Goal: Task Accomplishment & Management: Manage account settings

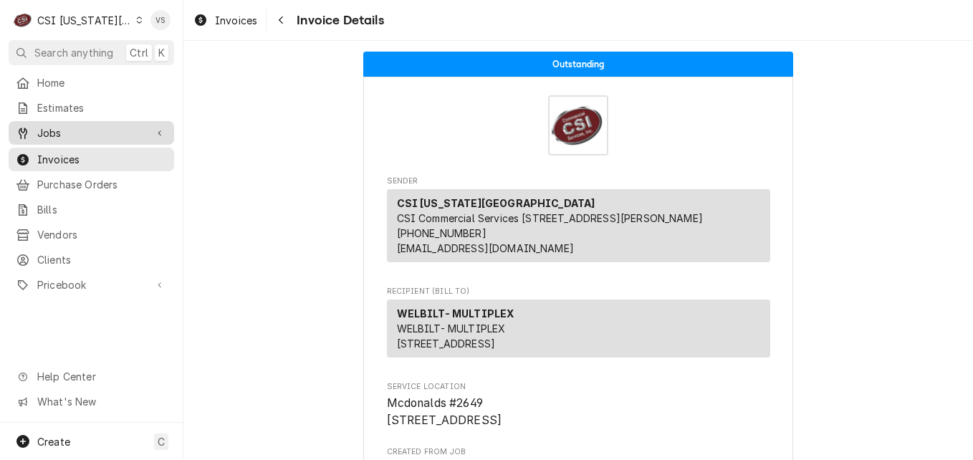
scroll to position [358, 0]
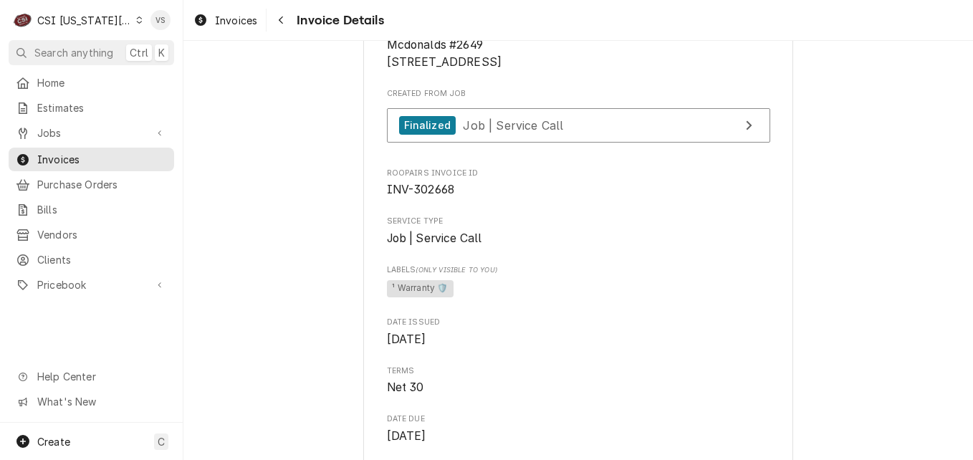
click at [136, 19] on icon "Dynamic Content Wrapper" at bounding box center [139, 19] width 6 height 7
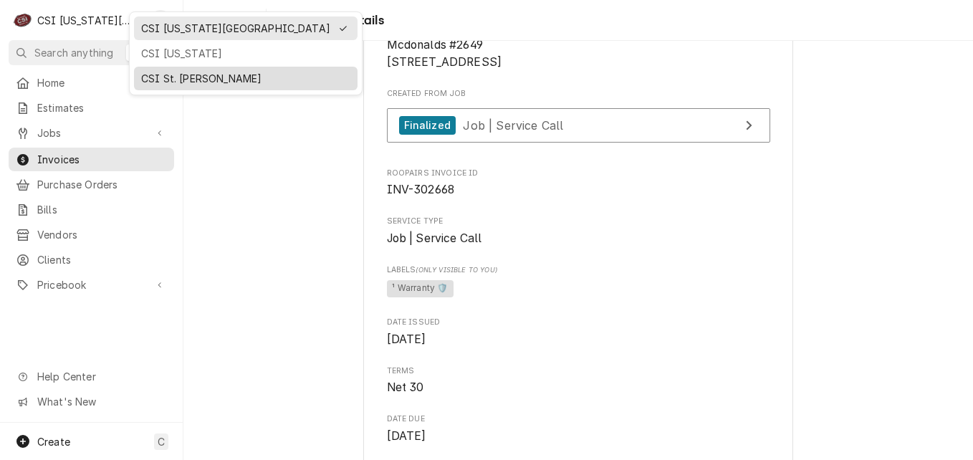
click at [166, 74] on div "CSI St. [PERSON_NAME]" at bounding box center [245, 78] width 209 height 15
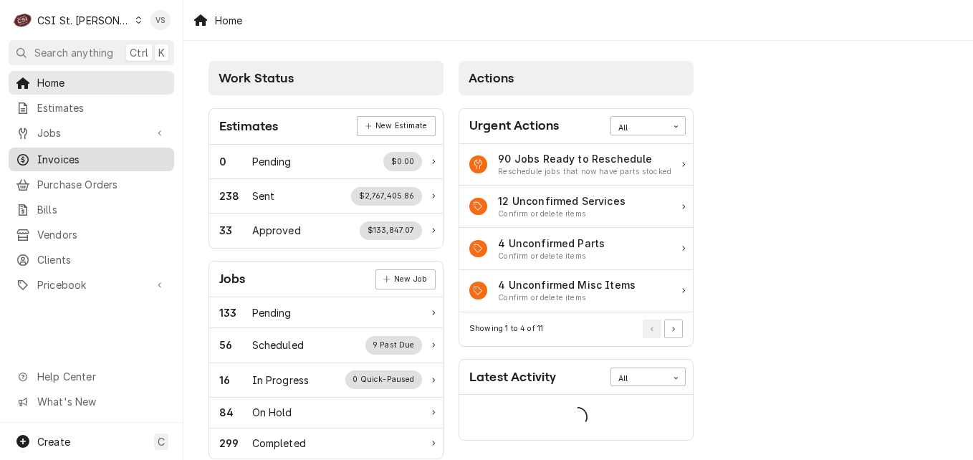
click at [74, 153] on span "Invoices" at bounding box center [102, 159] width 130 height 15
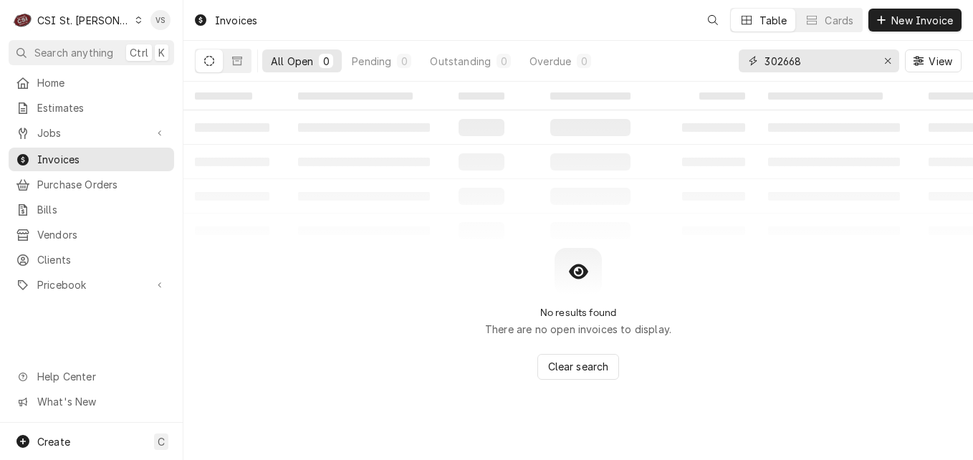
click at [814, 60] on input "302668" at bounding box center [817, 60] width 107 height 23
click at [804, 64] on input "302668" at bounding box center [817, 60] width 107 height 23
drag, startPoint x: 804, startPoint y: 62, endPoint x: 683, endPoint y: 59, distance: 120.4
click at [694, 60] on div "All Open 0 Pending 0 Outstanding 0 Overdue 0 302668 View" at bounding box center [578, 61] width 766 height 40
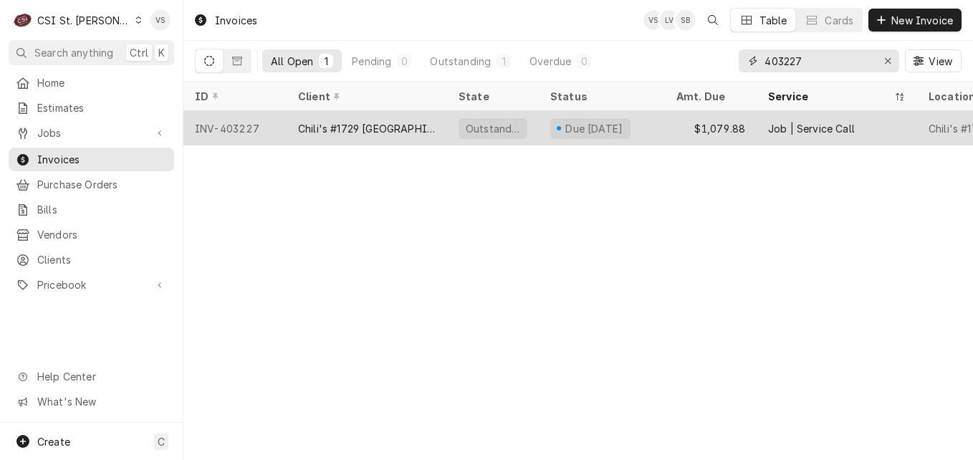
type input "403227"
click at [319, 126] on div "Chili's #1729 [GEOGRAPHIC_DATA]" at bounding box center [367, 128] width 138 height 15
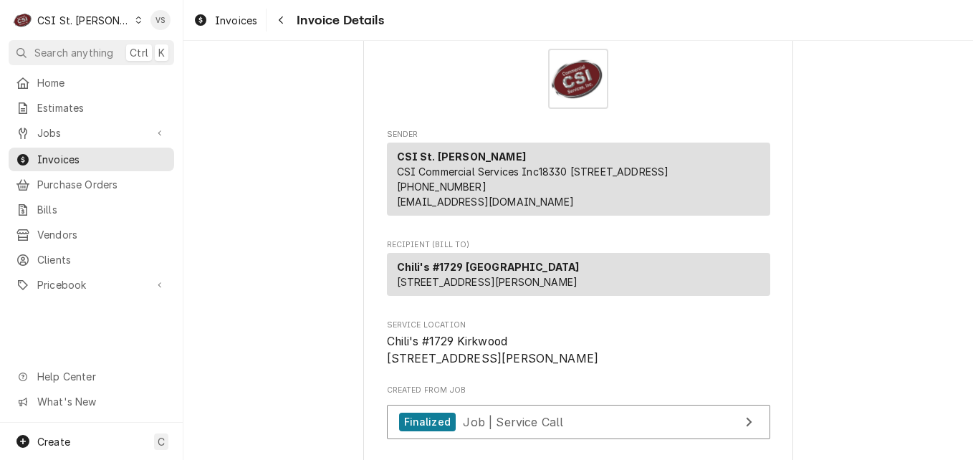
scroll to position [72, 0]
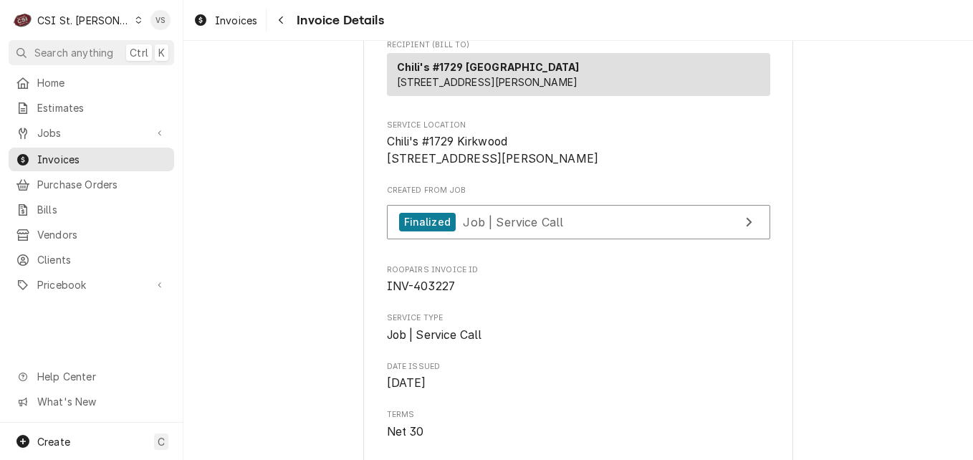
scroll to position [358, 0]
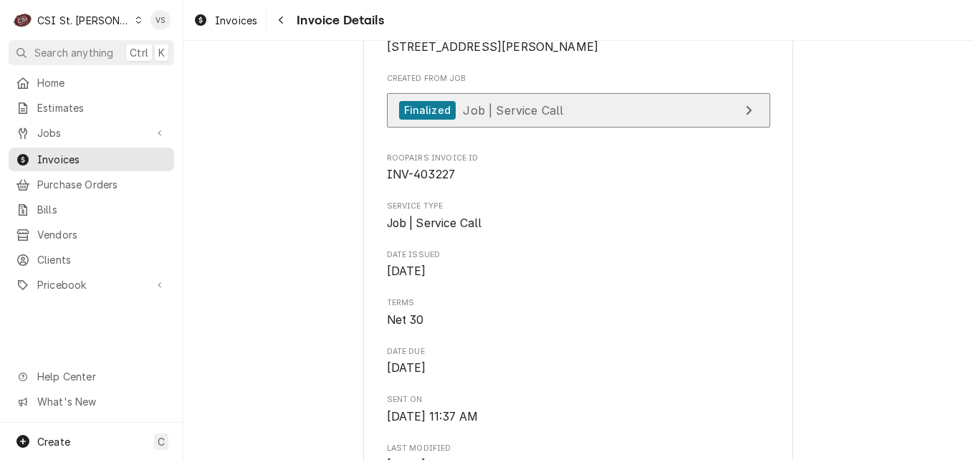
click at [513, 117] on span "Job | Service Call" at bounding box center [513, 109] width 100 height 14
click at [487, 117] on span "Job | Service Call" at bounding box center [513, 109] width 100 height 14
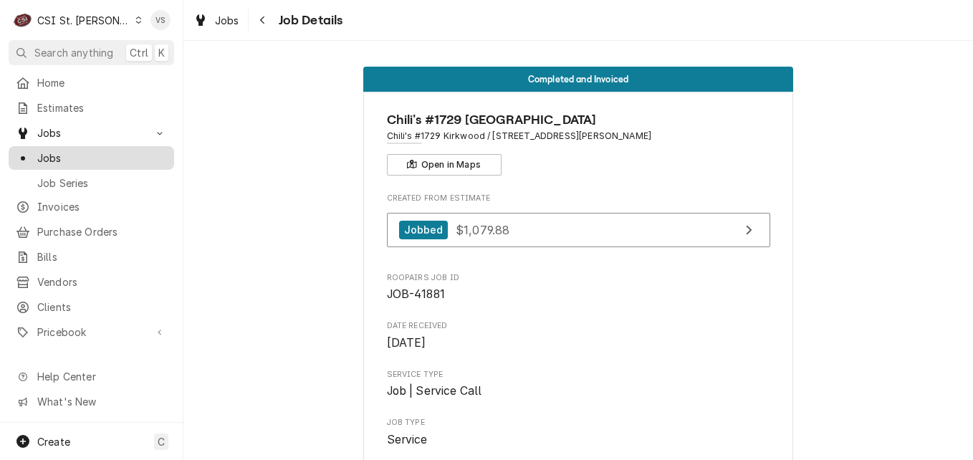
click at [64, 156] on span "Jobs" at bounding box center [102, 157] width 130 height 15
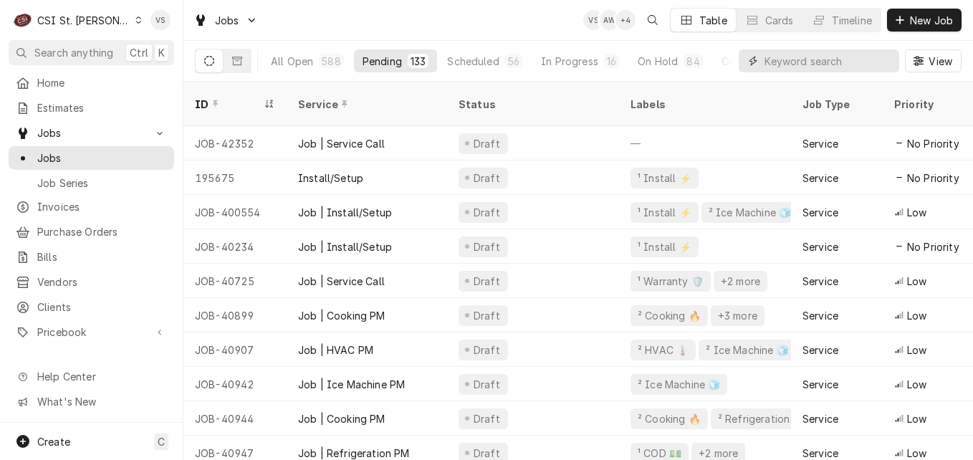
click at [818, 59] on input "Dynamic Content Wrapper" at bounding box center [828, 60] width 128 height 23
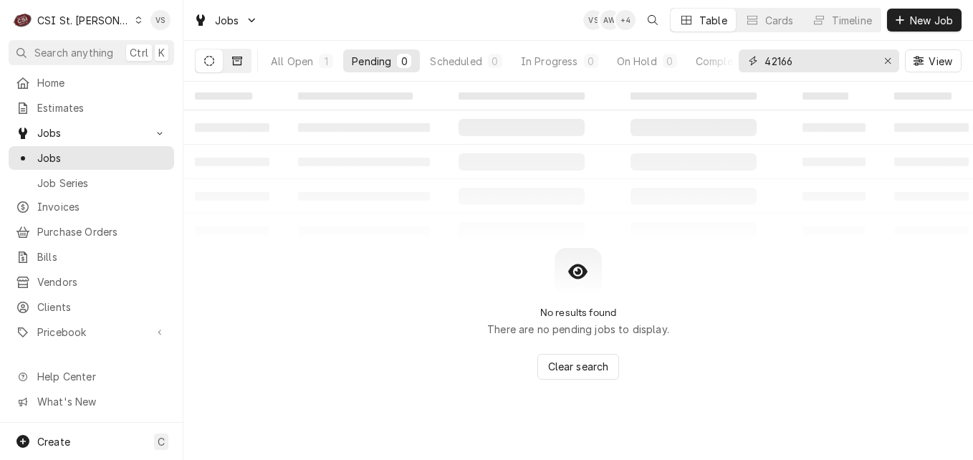
type input "42166"
click at [242, 67] on button "Dynamic Content Wrapper" at bounding box center [236, 60] width 27 height 23
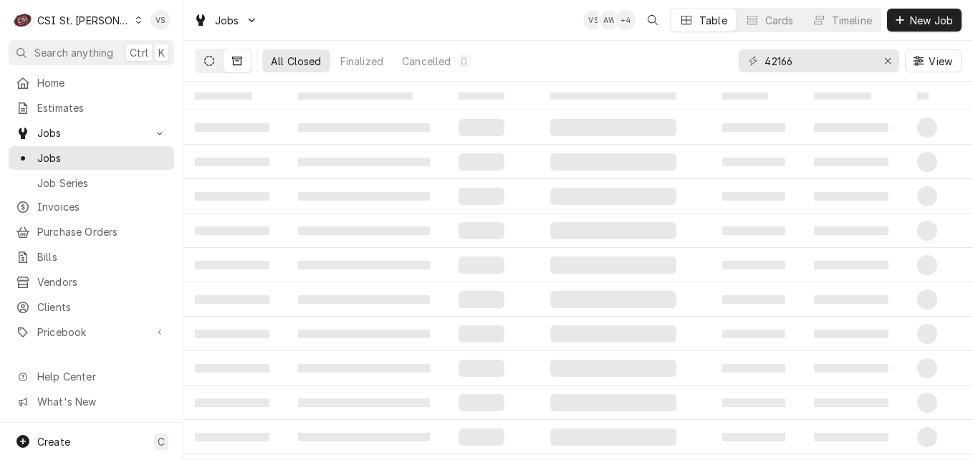
click at [211, 67] on button "Dynamic Content Wrapper" at bounding box center [209, 60] width 27 height 23
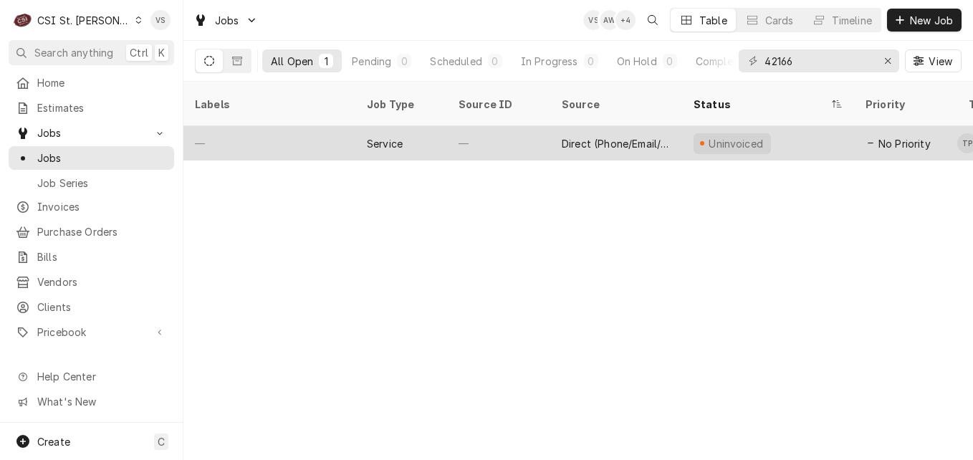
click at [330, 126] on div "—" at bounding box center [269, 143] width 172 height 34
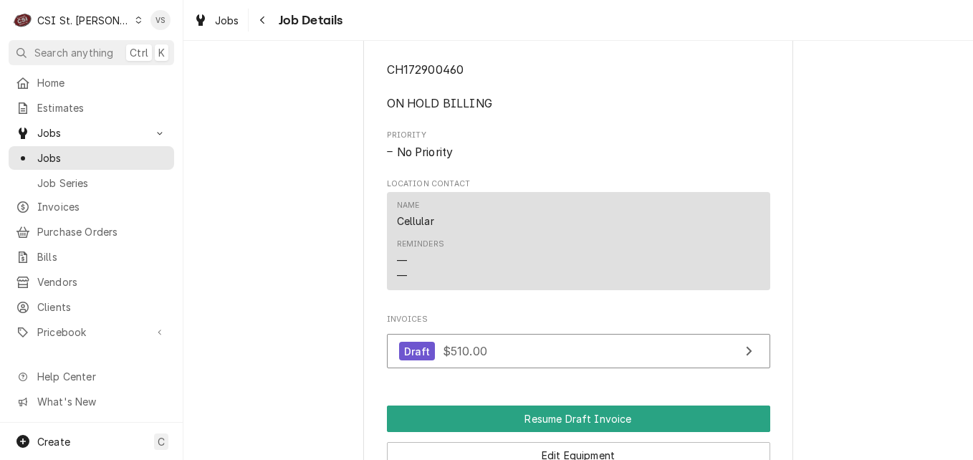
scroll to position [1218, 0]
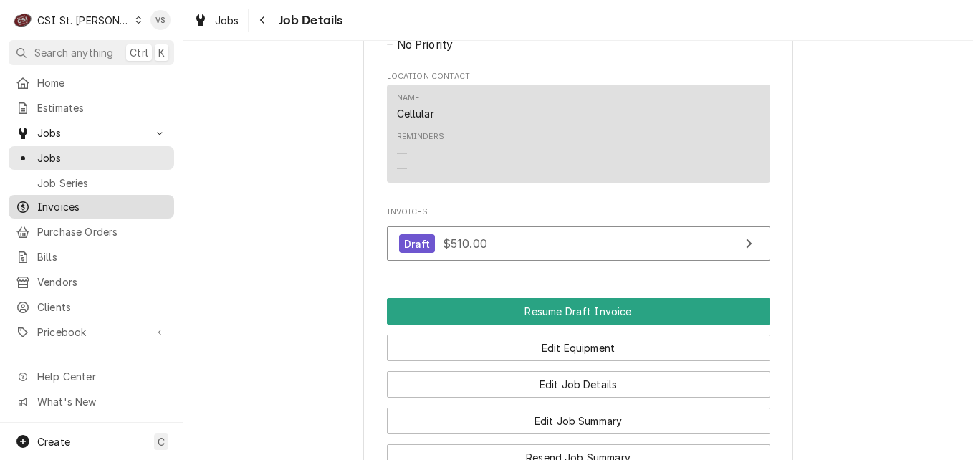
click at [86, 195] on link "Invoices" at bounding box center [91, 207] width 165 height 24
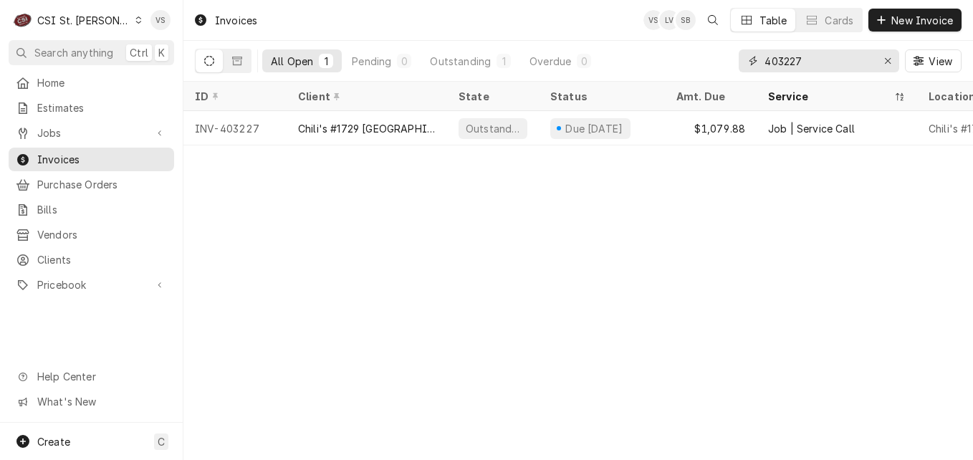
drag, startPoint x: 811, startPoint y: 59, endPoint x: 713, endPoint y: 59, distance: 98.1
click at [713, 59] on div "All Open 1 Pending 0 Outstanding 1 Overdue 0 403227 View" at bounding box center [578, 61] width 766 height 40
click at [786, 56] on input "403114" at bounding box center [817, 60] width 107 height 23
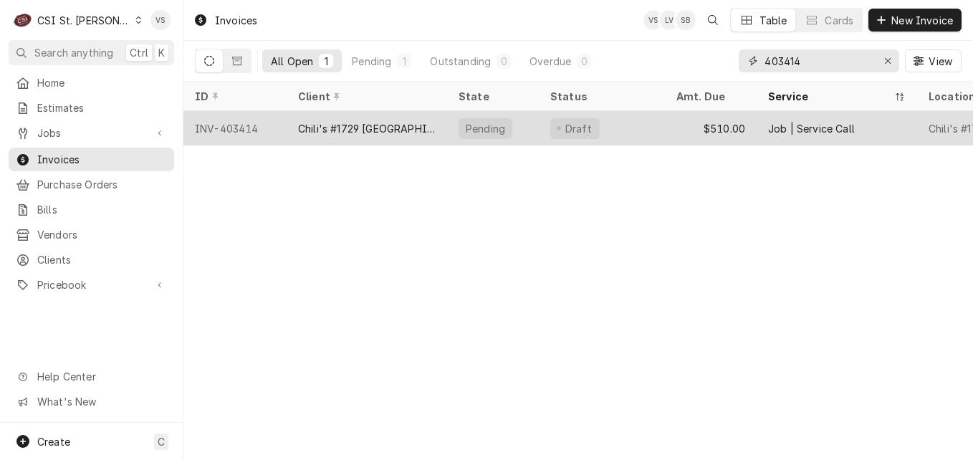
type input "403414"
click at [428, 122] on div "Chili's #1729 [GEOGRAPHIC_DATA]" at bounding box center [367, 128] width 160 height 34
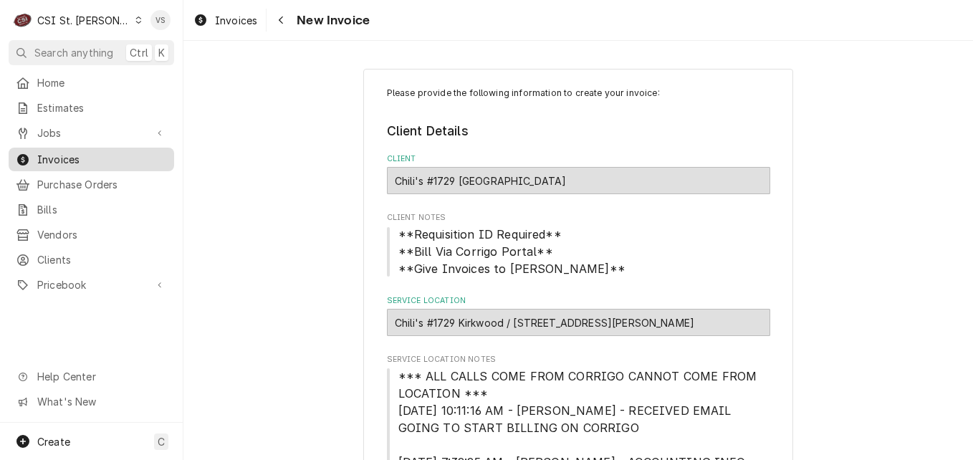
click at [87, 161] on span "Invoices" at bounding box center [102, 159] width 130 height 15
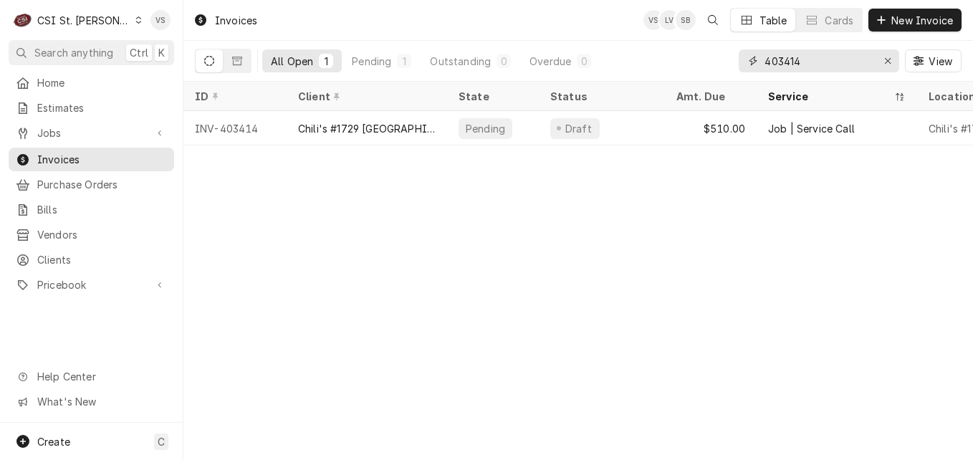
click at [689, 61] on div "All Open 1 Pending 1 Outstanding 0 Overdue 0 403414 View" at bounding box center [578, 61] width 766 height 40
click at [805, 60] on input "403414" at bounding box center [817, 60] width 107 height 23
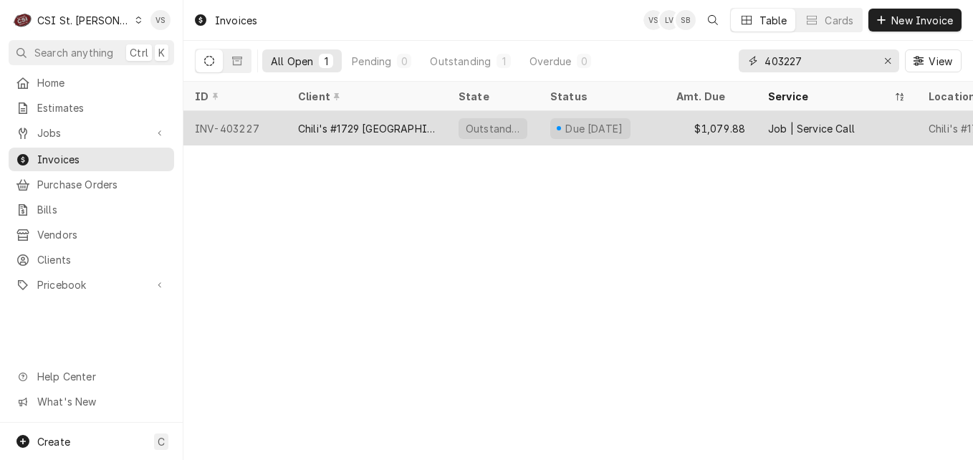
type input "403227"
click at [303, 132] on div "Chili's #1729 [GEOGRAPHIC_DATA]" at bounding box center [367, 128] width 138 height 15
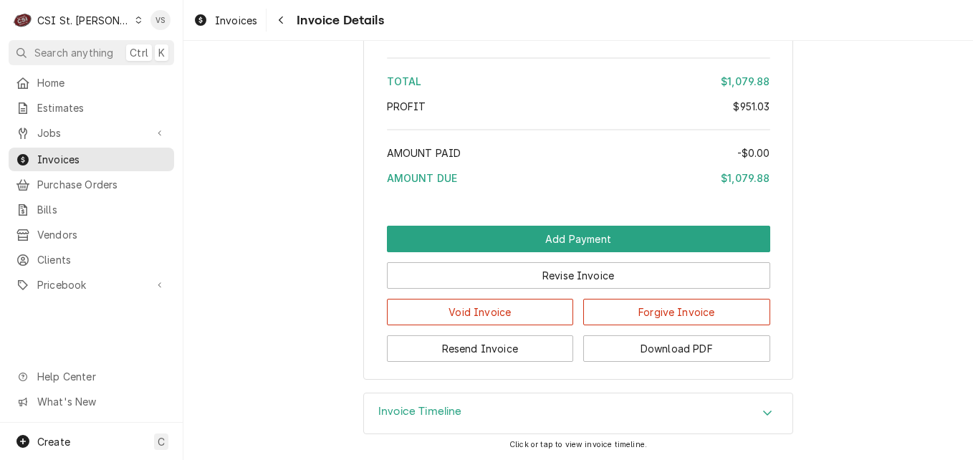
scroll to position [3332, 0]
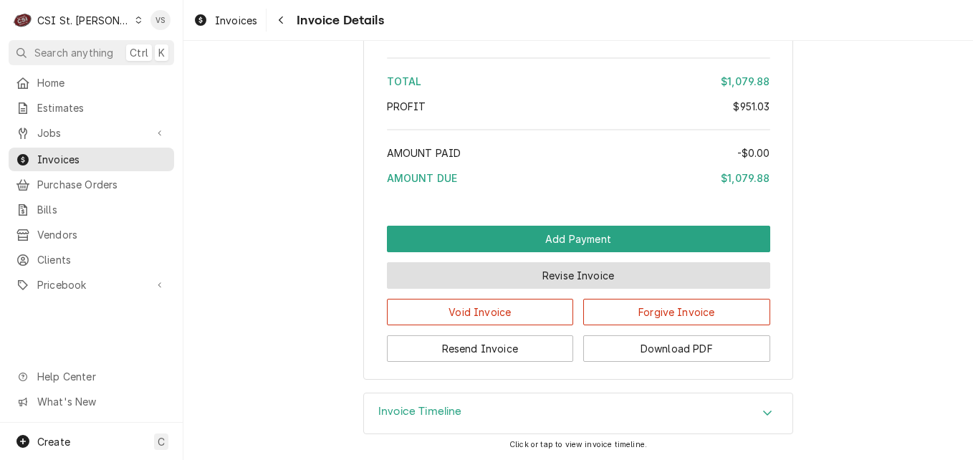
click at [521, 274] on button "Revise Invoice" at bounding box center [578, 275] width 383 height 27
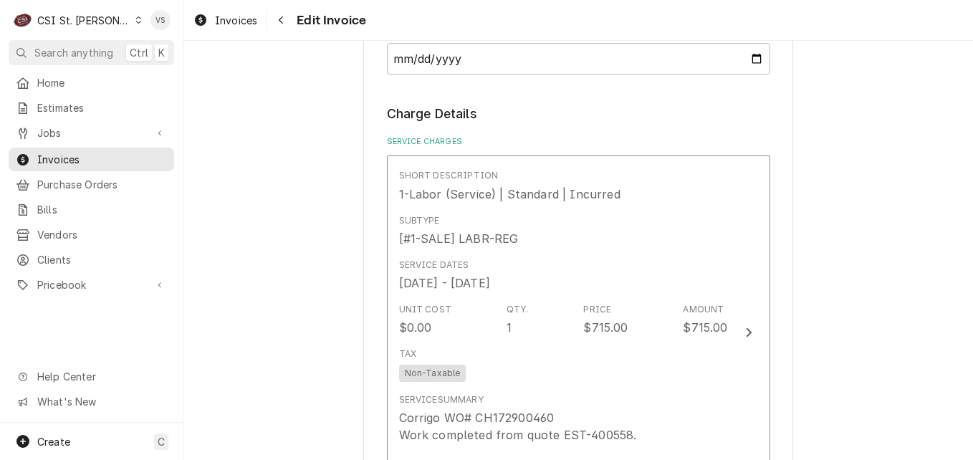
scroll to position [1146, 0]
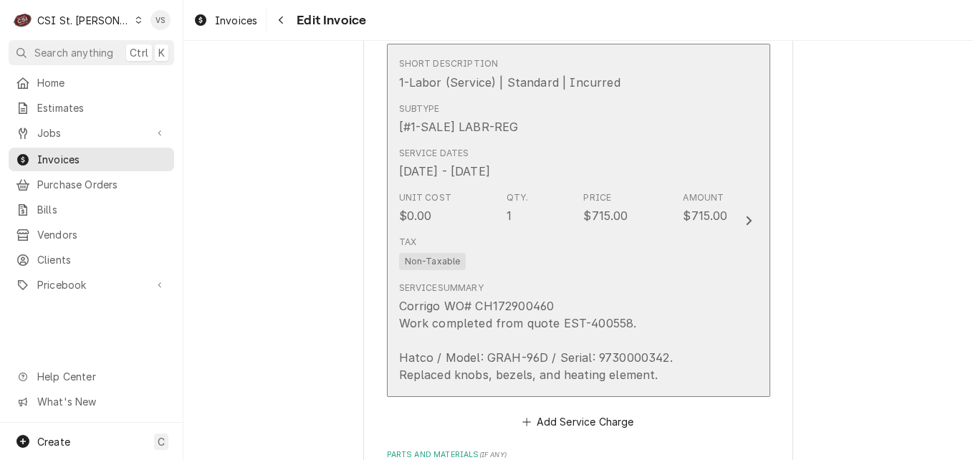
drag, startPoint x: 395, startPoint y: 306, endPoint x: 524, endPoint y: 309, distance: 129.7
click at [524, 309] on div "Corrigo WO# CH172900460 Work completed from quote EST-400558. Hatco / Model: GR…" at bounding box center [563, 340] width 329 height 86
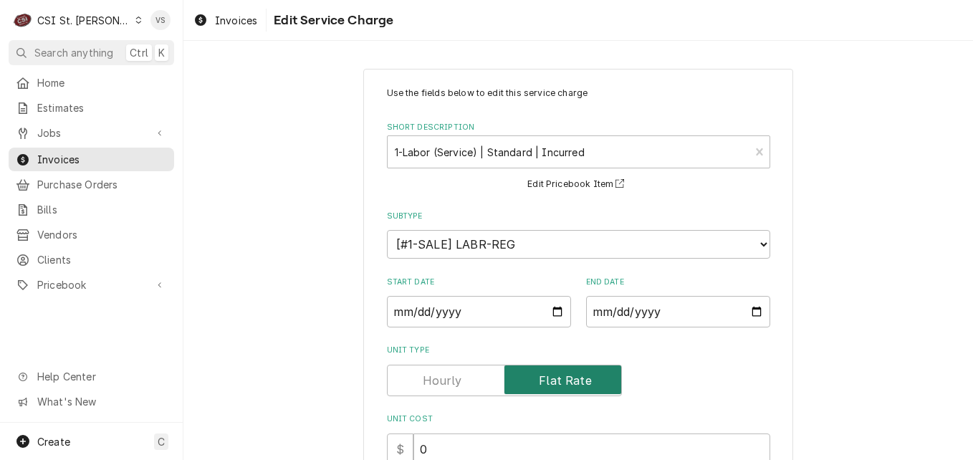
scroll to position [403, 0]
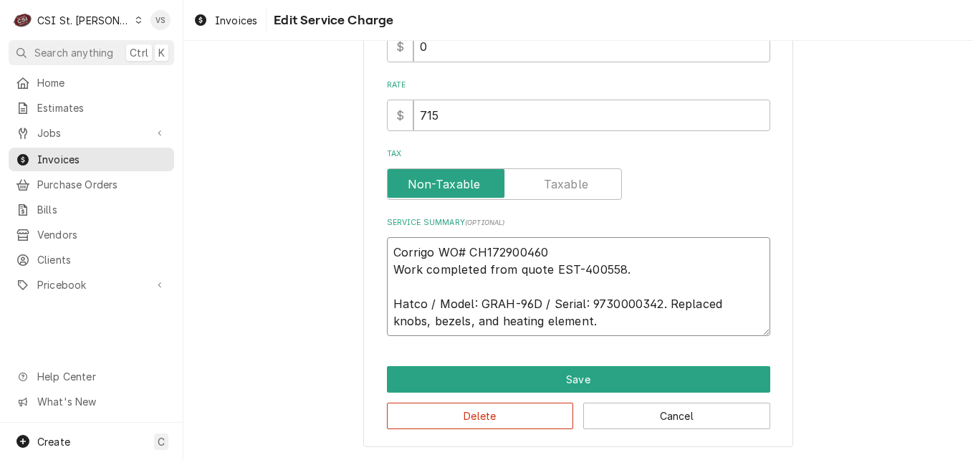
click at [388, 249] on textarea "Corrigo WO# CH172900460 Work completed from quote EST-400558. Hatco / Model: GR…" at bounding box center [578, 286] width 383 height 99
drag, startPoint x: 446, startPoint y: 114, endPoint x: 405, endPoint y: 112, distance: 40.1
click at [405, 112] on div "$ 715" at bounding box center [578, 116] width 383 height 32
type textarea "x"
type input "0"
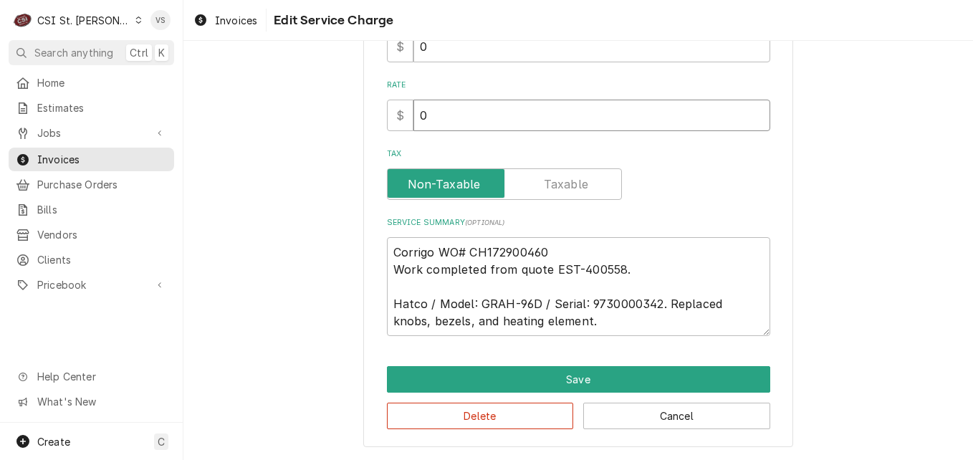
type textarea "x"
type input "00"
type textarea "x"
type input "000"
type textarea "x"
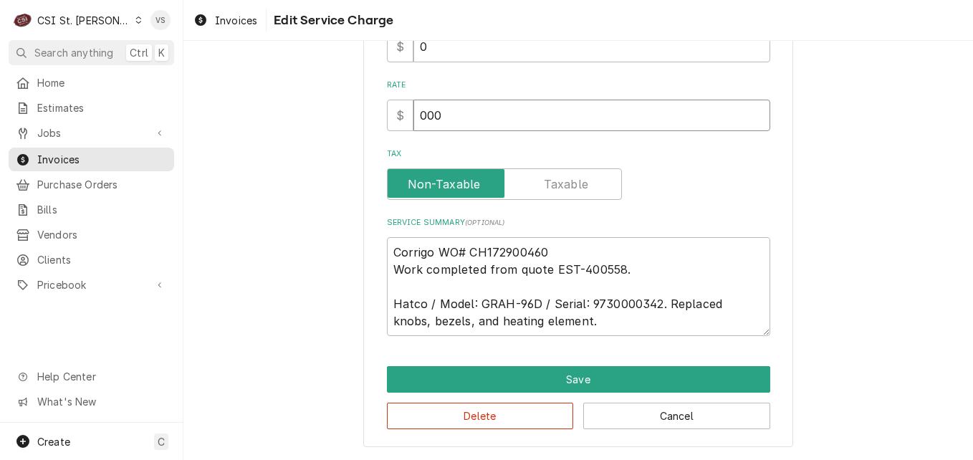
type input "00"
type textarea "x"
type input "0"
click at [576, 327] on textarea "Corrigo WO# CH172900460 Work completed from quote EST-400558. Hatco / Model: GR…" at bounding box center [578, 286] width 383 height 99
type textarea "x"
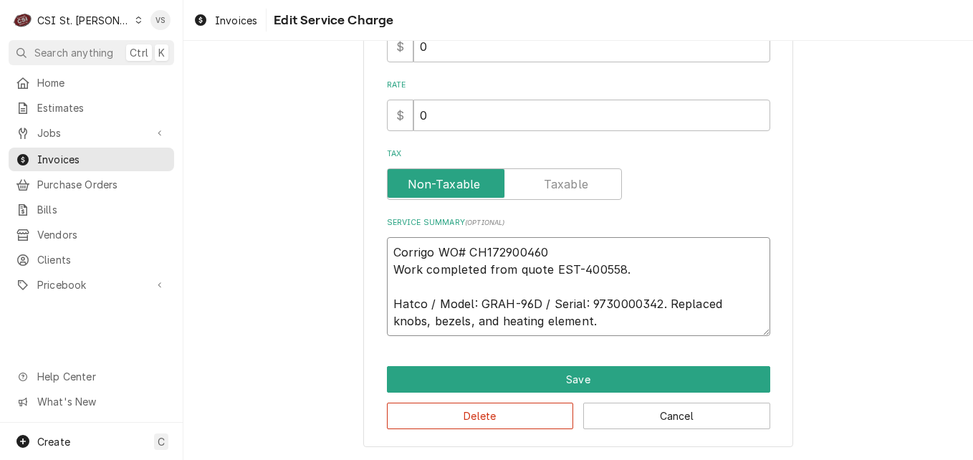
type textarea "Corrigo WO# CH172900460 Work completed from quote EST-400558. Hatco / Model: GR…"
type textarea "x"
type textarea "Corrigo WO# CH172900460 Work completed from quote EST-400558. Hatco / Model: GR…"
type textarea "x"
type textarea "Corrigo WO# CH172900460 Work completed from quote EST-400558. Hatco / Model: GR…"
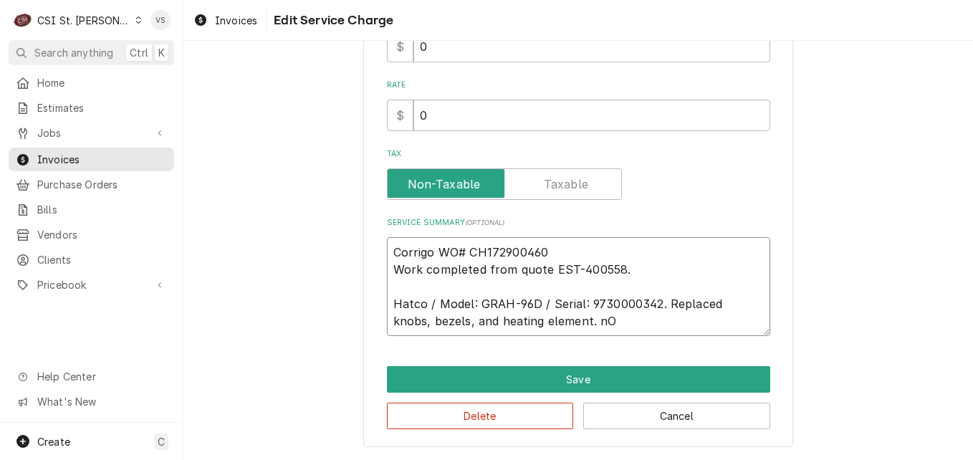
type textarea "x"
type textarea "Corrigo WO# CH172900460 Work completed from quote EST-400558. Hatco / Model: GR…"
type textarea "x"
type textarea "Corrigo WO# CH172900460 Work completed from quote EST-400558. Hatco / Model: GR…"
type textarea "x"
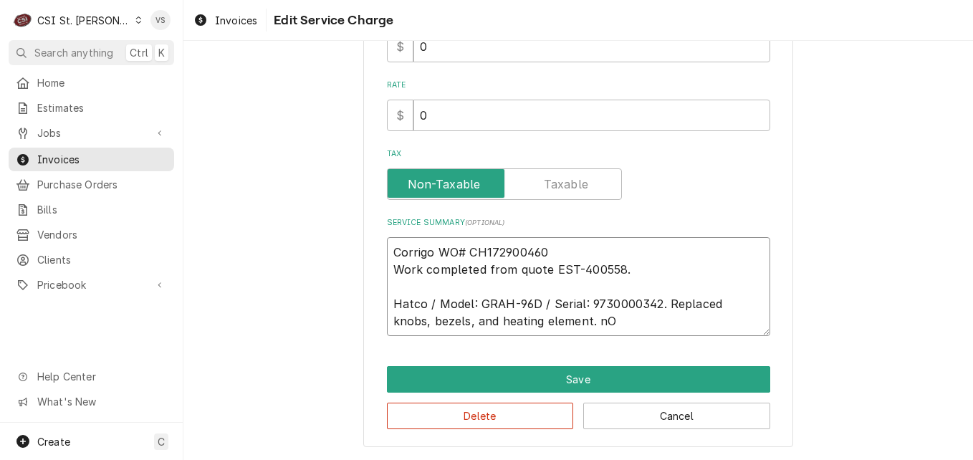
type textarea "Corrigo WO# CH172900460 Work completed from quote EST-400558. Hatco / Model: GR…"
type textarea "x"
type textarea "Corrigo WO# CH172900460 Work completed from quote EST-400558. Hatco / Model: GR…"
type textarea "x"
type textarea "Corrigo WO# CH172900460 Work completed from quote EST-400558. Hatco / Model: GR…"
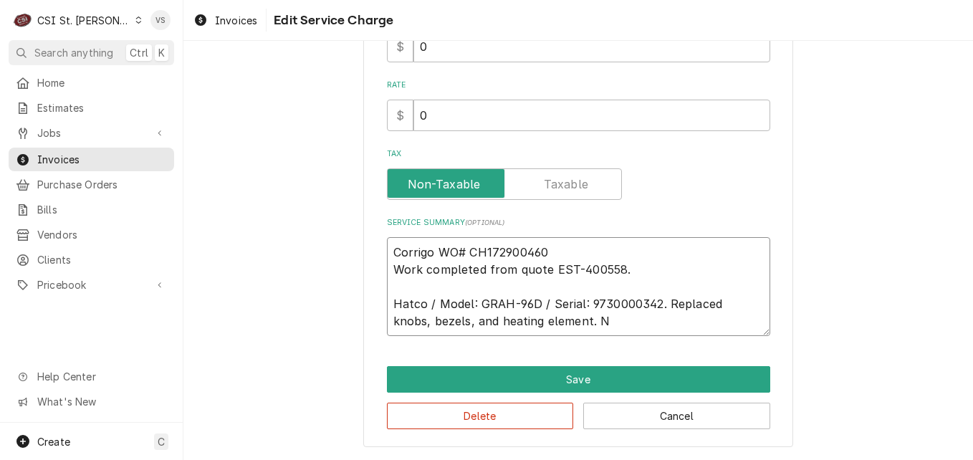
type textarea "x"
type textarea "Corrigo WO# CH172900460 Work completed from quote EST-400558. Hatco / Model: GR…"
type textarea "x"
type textarea "Corrigo WO# CH172900460 Work completed from quote EST-400558. Hatco / Model: GR…"
type textarea "x"
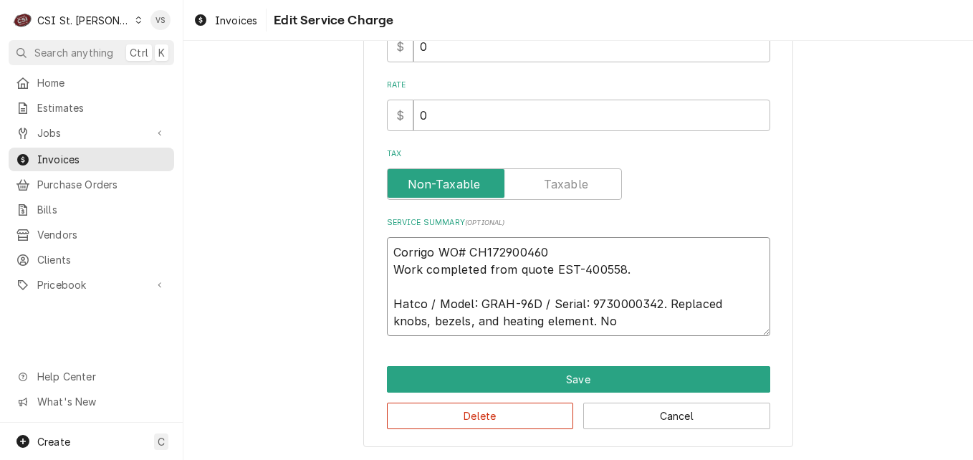
type textarea "Corrigo WO# CH172900460 Work completed from quote EST-400558. Hatco / Model: GR…"
type textarea "x"
type textarea "Corrigo WO# CH172900460 Work completed from quote EST-400558. Hatco / Model: GR…"
type textarea "x"
type textarea "Corrigo WO# CH172900460 Work completed from quote EST-400558. Hatco / Model: GR…"
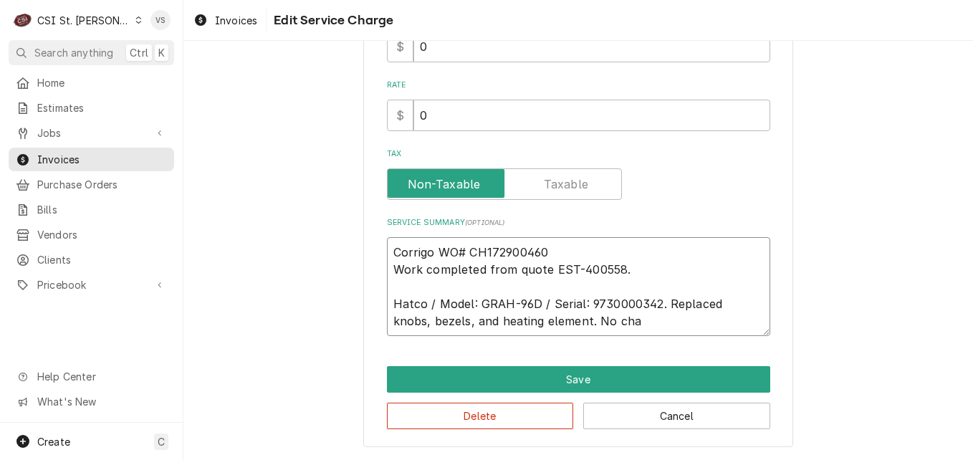
type textarea "x"
type textarea "Corrigo WO# CH172900460 Work completed from quote EST-400558. Hatco / Model: GR…"
type textarea "x"
type textarea "Corrigo WO# CH172900460 Work completed from quote EST-400558. Hatco / Model: GR…"
type textarea "x"
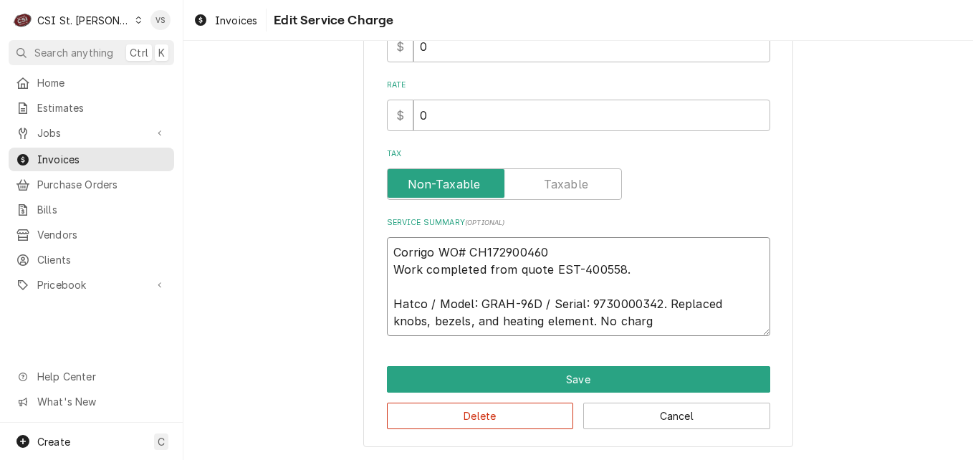
type textarea "Corrigo WO# CH172900460 Work completed from quote EST-400558. Hatco / Model: GR…"
type textarea "x"
type textarea "Corrigo WO# CH172900460 Work completed from quote EST-400558. Hatco / Model: GR…"
type textarea "x"
type textarea "Corrigo WO# CH172900460 Work completed from quote EST-400558. Hatco / Model: GR…"
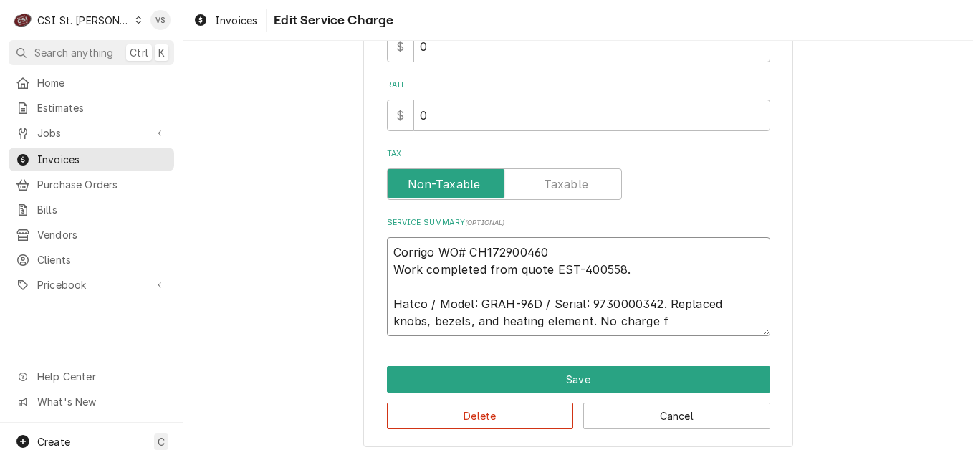
type textarea "x"
type textarea "Corrigo WO# CH172900460 Work completed from quote EST-400558. Hatco / Model: GR…"
type textarea "x"
type textarea "Corrigo WO# CH172900460 Work completed from quote EST-400558. Hatco / Model: GR…"
type textarea "x"
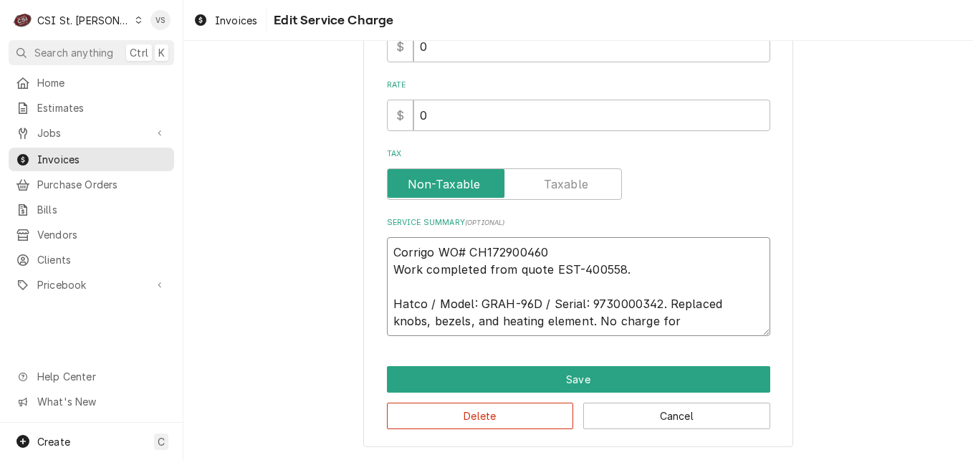
type textarea "Corrigo WO# CH172900460 Work completed from quote EST-400558. Hatco / Model: GR…"
type textarea "x"
type textarea "Corrigo WO# CH172900460 Work completed from quote EST-400558. Hatco / Model: GR…"
type textarea "x"
type textarea "Corrigo WO# CH172900460 Work completed from quote EST-400558. Hatco / Model: GR…"
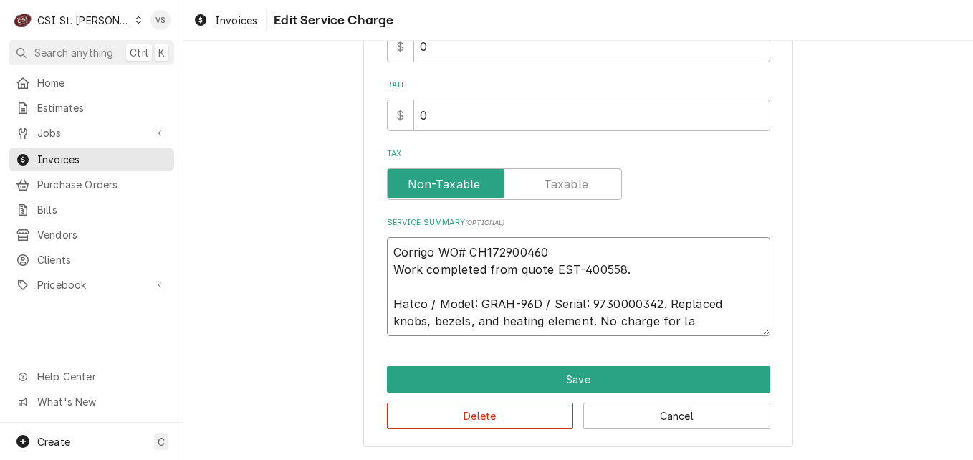
type textarea "x"
type textarea "Corrigo WO# CH172900460 Work completed from quote EST-400558. Hatco / Model: GR…"
type textarea "x"
type textarea "Corrigo WO# CH172900460 Work completed from quote EST-400558. Hatco / Model: GR…"
type textarea "x"
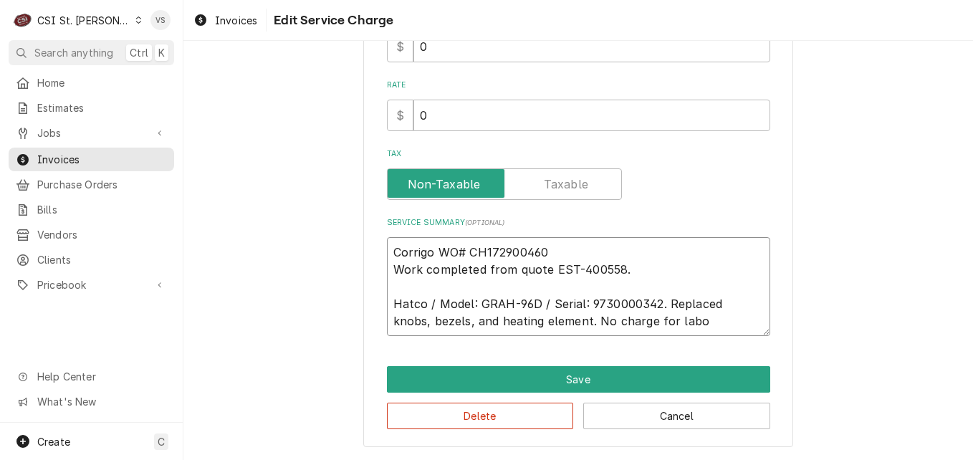
type textarea "Corrigo WO# CH172900460 Work completed from quote EST-400558. Hatco / Model: GR…"
type textarea "x"
type textarea "Corrigo WO# CH172900460 Work completed from quote EST-400558. Hatco / Model: GR…"
type textarea "x"
type textarea "Corrigo WO# CH172900460 Work completed from quote EST-400558. Hatco / Model: GR…"
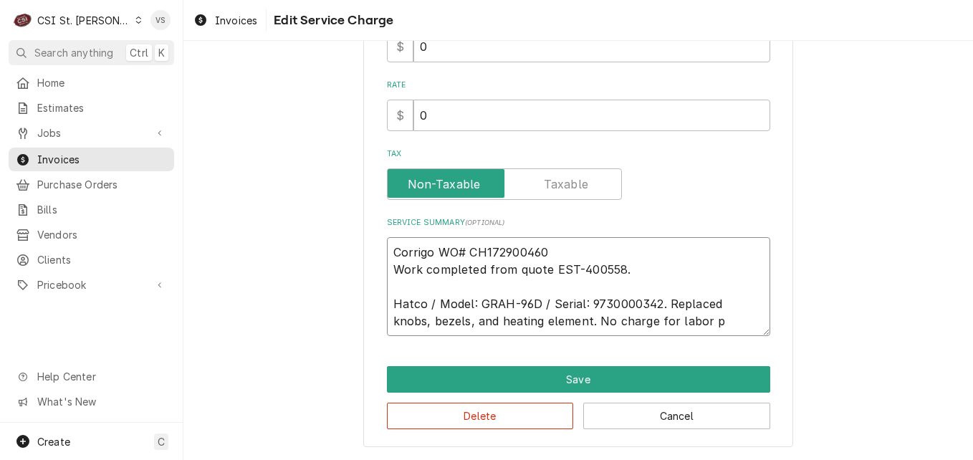
type textarea "x"
type textarea "Corrigo WO# CH172900460 Work completed from quote EST-400558. Hatco / Model: GR…"
type textarea "x"
type textarea "Corrigo WO# CH172900460 Work completed from quote EST-400558. Hatco / Model: GR…"
type textarea "x"
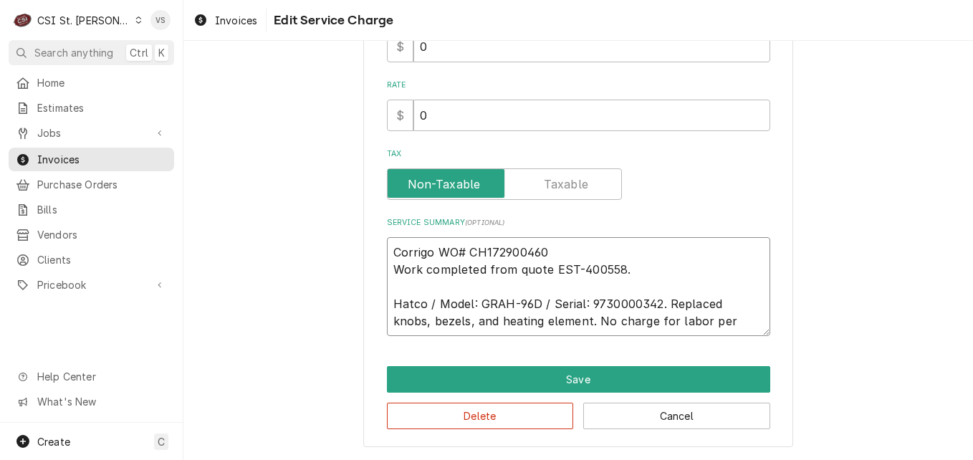
type textarea "Corrigo WO# CH172900460 Work completed from quote EST-400558. Hatco / Model: GR…"
type textarea "x"
type textarea "Corrigo WO# CH172900460 Work completed from quote EST-400558. Hatco / Model: GR…"
type textarea "x"
type textarea "Corrigo WO# CH172900460 Work completed from quote EST-400558. Hatco / Model: GR…"
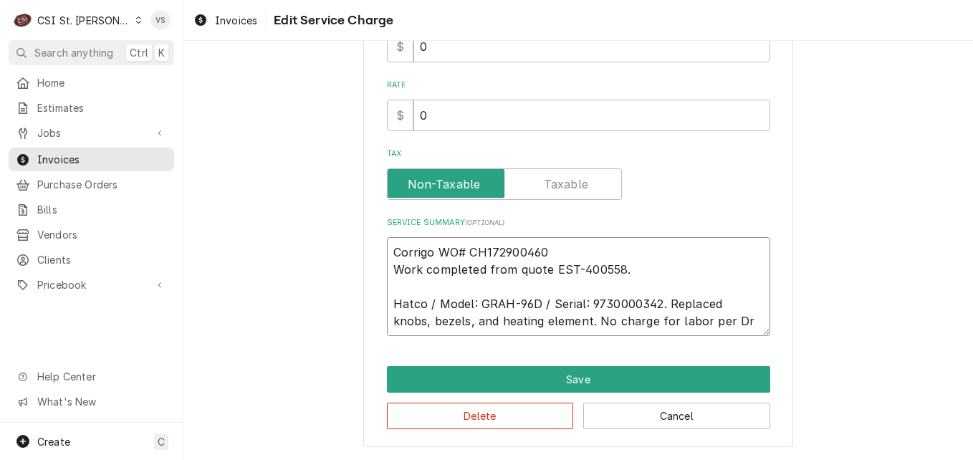
type textarea "x"
type textarea "Corrigo WO# CH172900460 Work completed from quote EST-400558. Hatco / Model: GR…"
type textarea "x"
type textarea "Corrigo WO# CH172900460 Work completed from quote EST-400558. Hatco / Model: GR…"
type textarea "x"
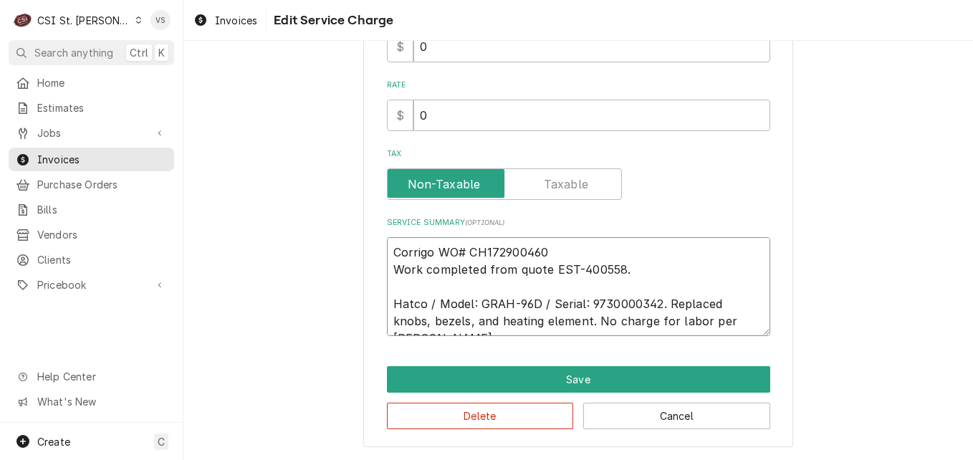
type textarea "Corrigo WO# CH172900460 Work completed from quote EST-400558. Hatco / Model: GR…"
type textarea "x"
type textarea "Corrigo WO# CH172900460 Work completed from quote EST-400558. Hatco / Model: GR…"
type textarea "x"
type textarea "Corrigo WO# CH172900460 Work completed from quote EST-400558. Hatco / Model: GR…"
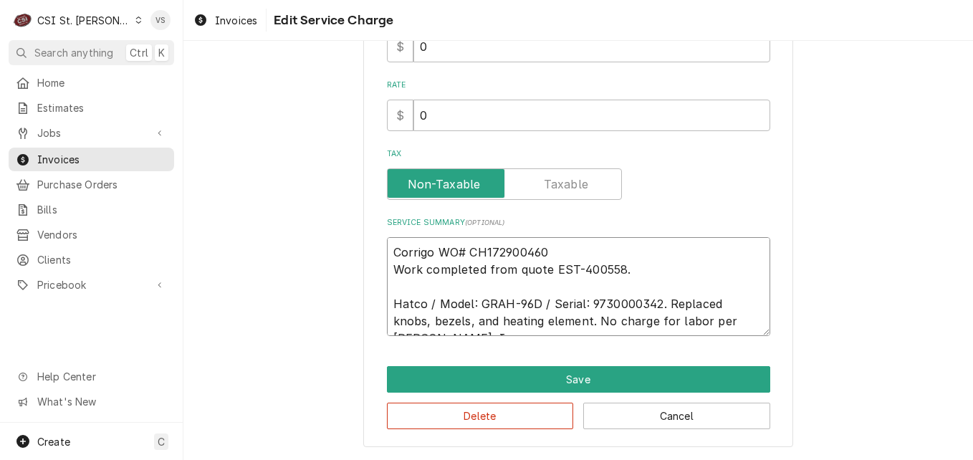
type textarea "x"
type textarea "Corrigo WO# CH172900460 Work completed from quote EST-400558. Hatco / Model: GR…"
type textarea "x"
type textarea "Corrigo WO# CH172900460 Work completed from quote EST-400558. Hatco / Model: GR…"
type textarea "x"
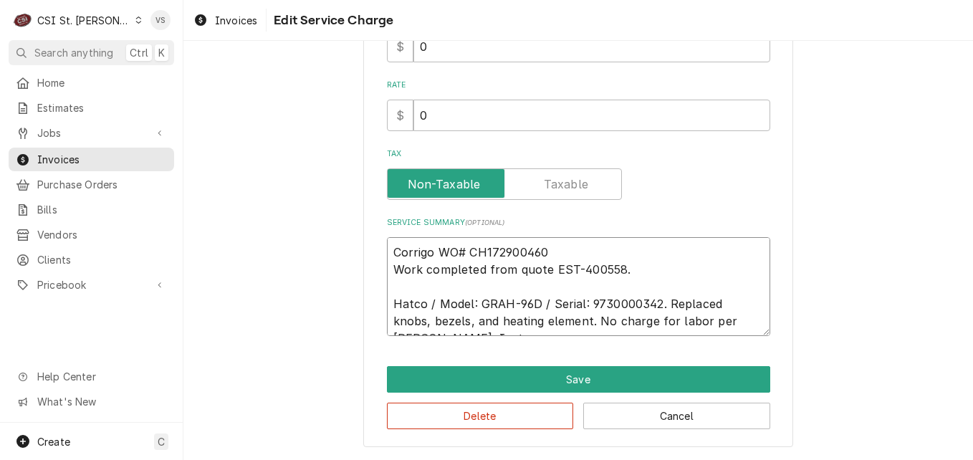
type textarea "Corrigo WO# CH172900460 Work completed from quote EST-400558. Hatco / Model: GR…"
type textarea "x"
type textarea "Corrigo WO# CH172900460 Work completed from quote EST-400558. Hatco / Model: GR…"
type textarea "x"
type textarea "Corrigo WO# CH172900460 Work completed from quote EST-400558. Hatco / Model: GR…"
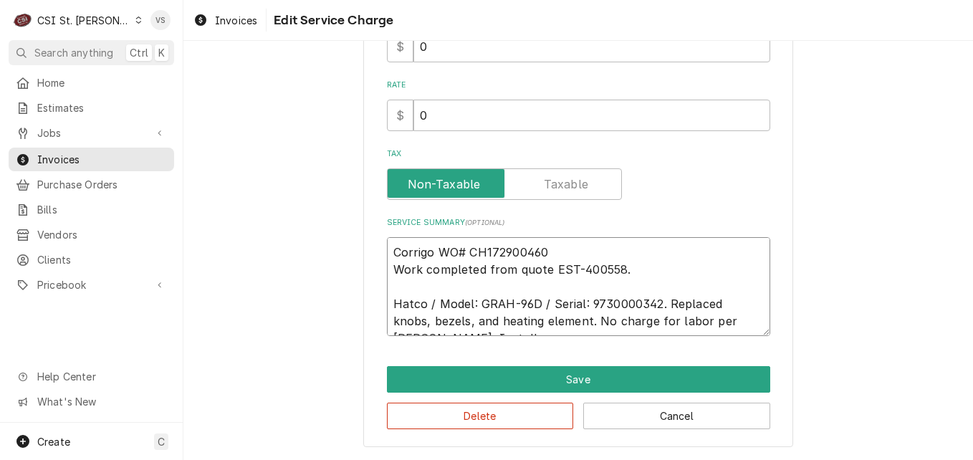
type textarea "x"
type textarea "Corrigo WO# CH172900460 Work completed from quote EST-400558. Hatco / Model: GR…"
type textarea "x"
type textarea "Corrigo WO# CH172900460 Work completed from quote EST-400558. Hatco / Model: GR…"
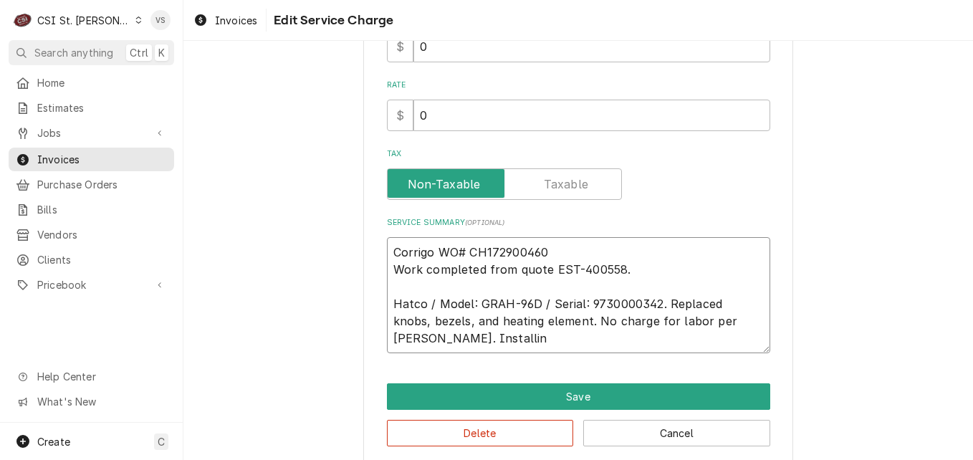
type textarea "x"
type textarea "Corrigo WO# CH172900460 Work completed from quote EST-400558. Hatco / Model: GR…"
type textarea "x"
type textarea "Corrigo WO# CH172900460 Work completed from quote EST-400558. Hatco / Model: GR…"
type textarea "x"
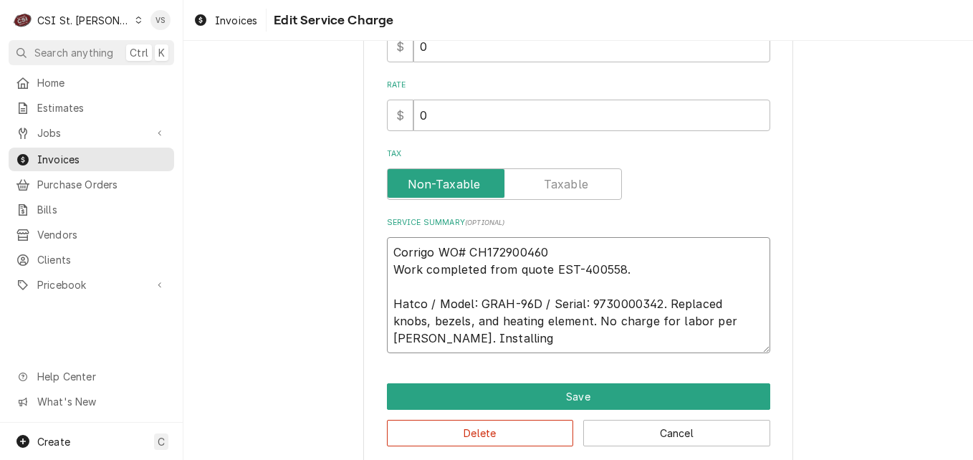
type textarea "Corrigo WO# CH172900460 Work completed from quote EST-400558. Hatco / Model: GR…"
type textarea "x"
type textarea "Corrigo WO# CH172900460 Work completed from quote EST-400558. Hatco / Model: GR…"
type textarea "x"
type textarea "Corrigo WO# CH172900460 Work completed from quote EST-400558. Hatco / Model: GR…"
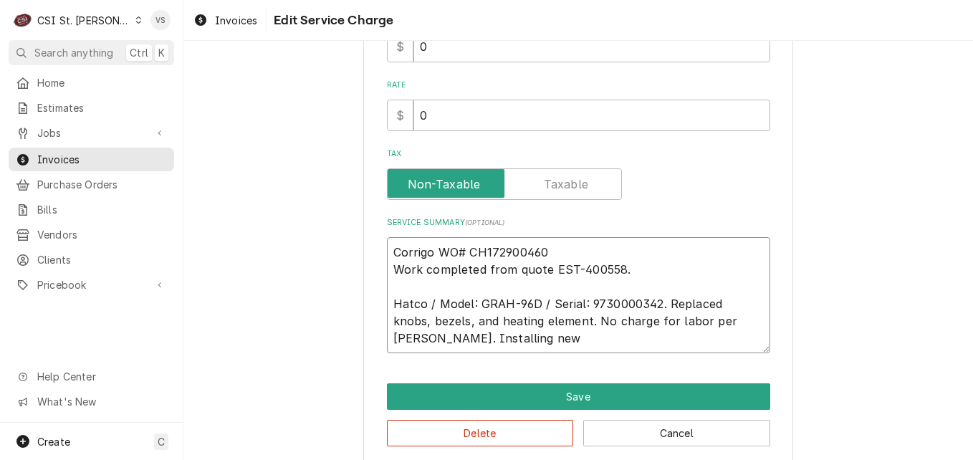
type textarea "x"
type textarea "Corrigo WO# CH172900460 Work completed from quote EST-400558. Hatco / Model: GR…"
type textarea "x"
type textarea "Corrigo WO# CH172900460 Work completed from quote EST-400558. Hatco / Model: GR…"
type textarea "x"
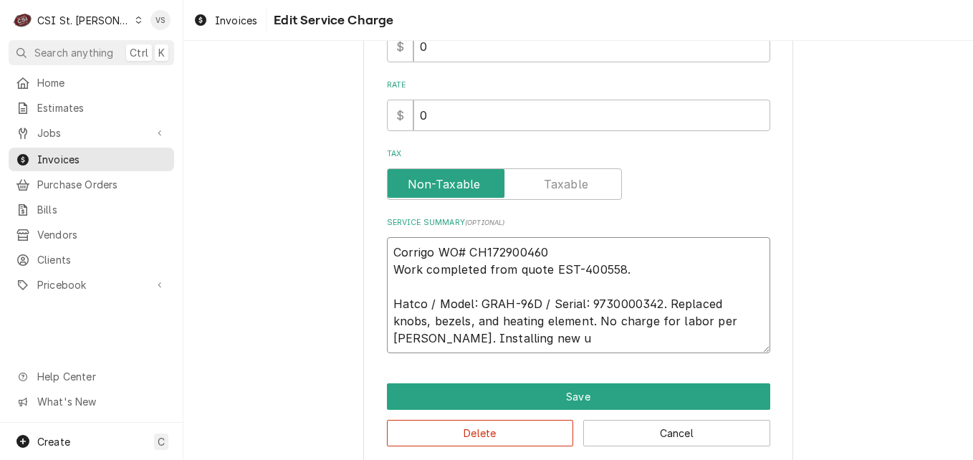
type textarea "Corrigo WO# CH172900460 Work completed from quote EST-400558. Hatco / Model: GR…"
type textarea "x"
type textarea "Corrigo WO# CH172900460 Work completed from quote EST-400558. Hatco / Model: GR…"
type textarea "x"
type textarea "Corrigo WO# CH172900460 Work completed from quote EST-400558. Hatco / Model: GR…"
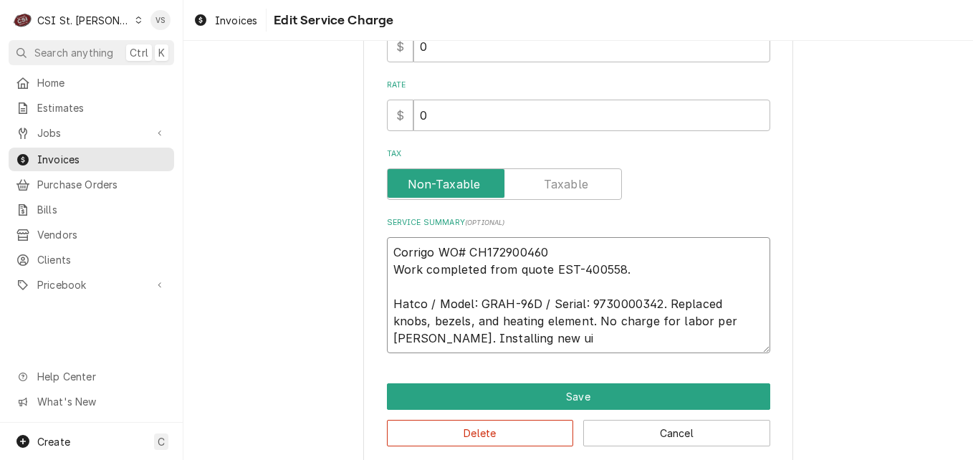
type textarea "x"
type textarea "Corrigo WO# CH172900460 Work completed from quote EST-400558. Hatco / Model: GR…"
type textarea "x"
type textarea "Corrigo WO# CH172900460 Work completed from quote EST-400558. Hatco / Model: GR…"
type textarea "x"
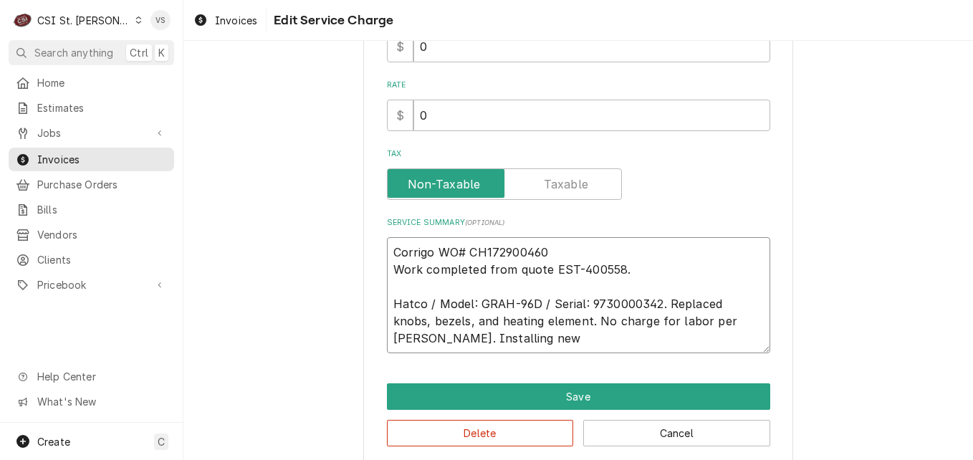
type textarea "Corrigo WO# CH172900460 Work completed from quote EST-400558. Hatco / Model: GR…"
type textarea "x"
type textarea "Corrigo WO# CH172900460 Work completed from quote EST-400558. Hatco / Model: GR…"
type textarea "x"
type textarea "Corrigo WO# CH172900460 Work completed from quote EST-400558. Hatco / Model: GR…"
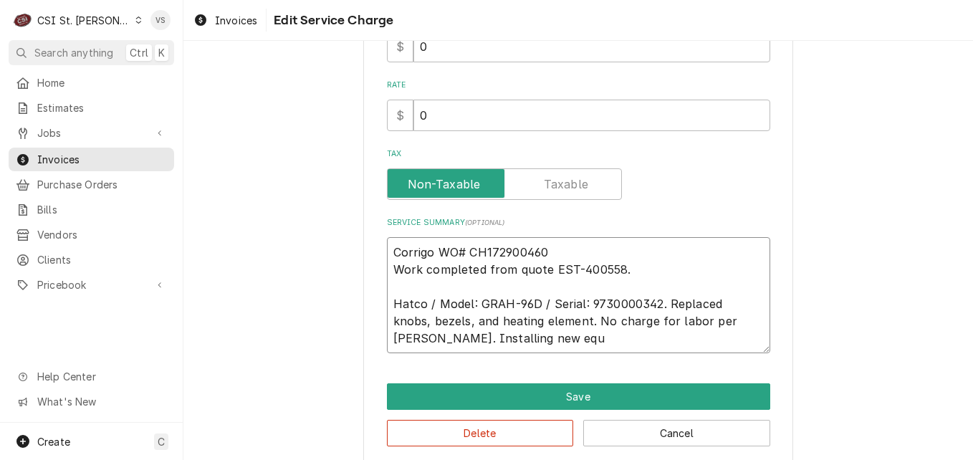
type textarea "x"
type textarea "Corrigo WO# CH172900460 Work completed from quote EST-400558. Hatco / Model: GR…"
type textarea "x"
type textarea "Corrigo WO# CH172900460 Work completed from quote EST-400558. Hatco / Model: GR…"
type textarea "x"
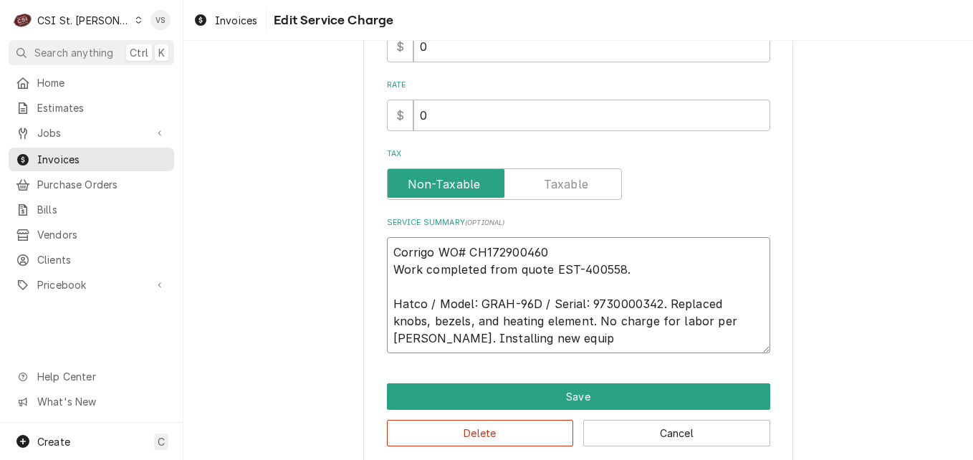
type textarea "Corrigo WO# CH172900460 Work completed from quote EST-400558. Hatco / Model: GR…"
type textarea "x"
type textarea "Corrigo WO# CH172900460 Work completed from quote EST-400558. Hatco / Model: GR…"
type textarea "x"
type textarea "Corrigo WO# CH172900460 Work completed from quote EST-400558. Hatco / Model: GR…"
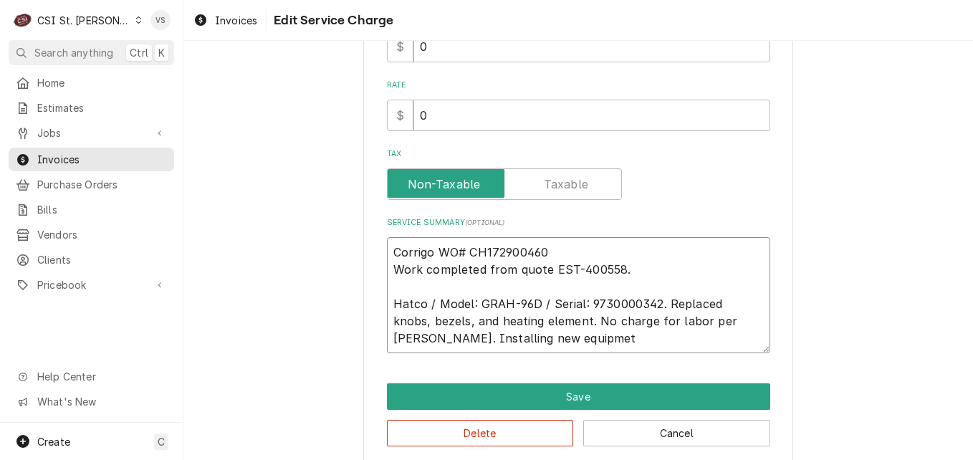
type textarea "x"
type textarea "Corrigo WO# CH172900460 Work completed from quote EST-400558. Hatco / Model: GR…"
type textarea "x"
type textarea "Corrigo WO# CH172900460 Work completed from quote EST-400558. Hatco / Model: GR…"
type textarea "x"
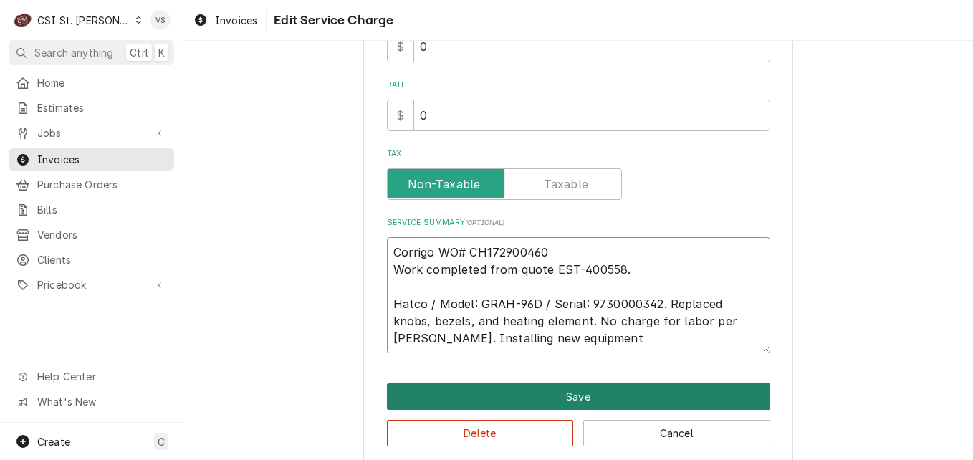
type textarea "Corrigo WO# CH172900460 Work completed from quote EST-400558. Hatco / Model: GR…"
click at [564, 401] on button "Save" at bounding box center [578, 396] width 383 height 27
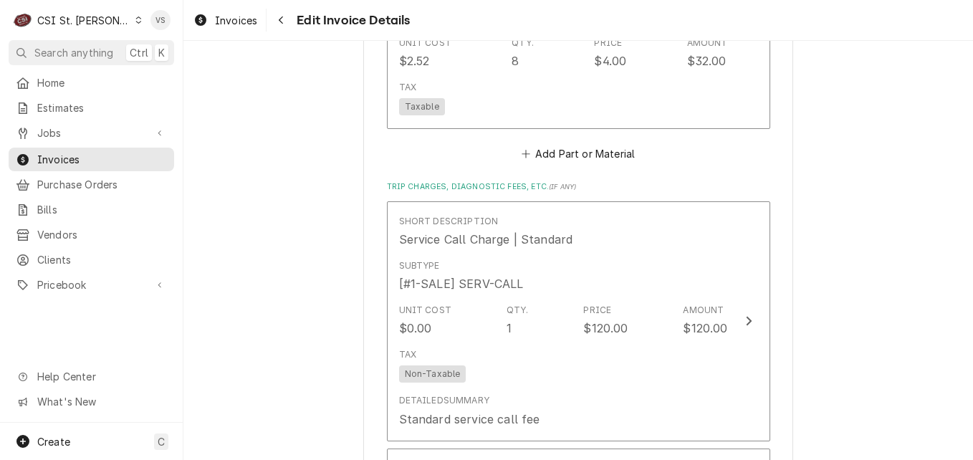
scroll to position [2347, 0]
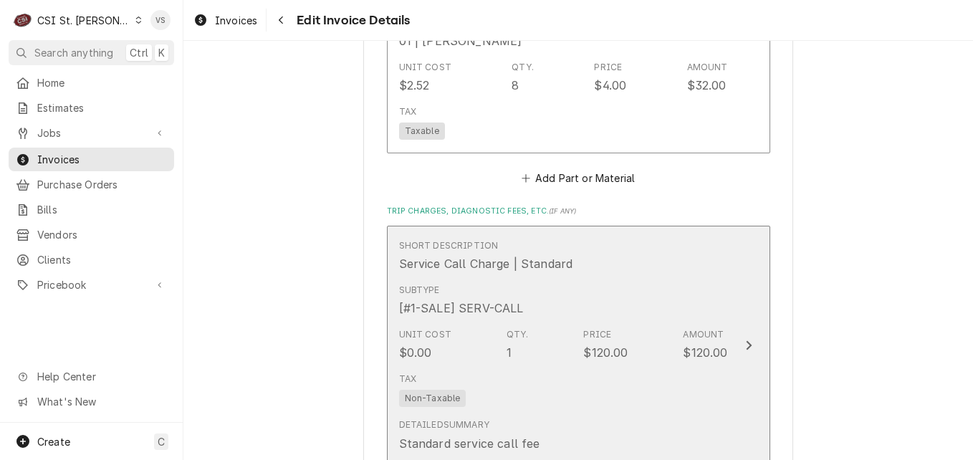
click at [690, 284] on div "Subtype [#1-SALE] SERV-CALL" at bounding box center [563, 300] width 329 height 44
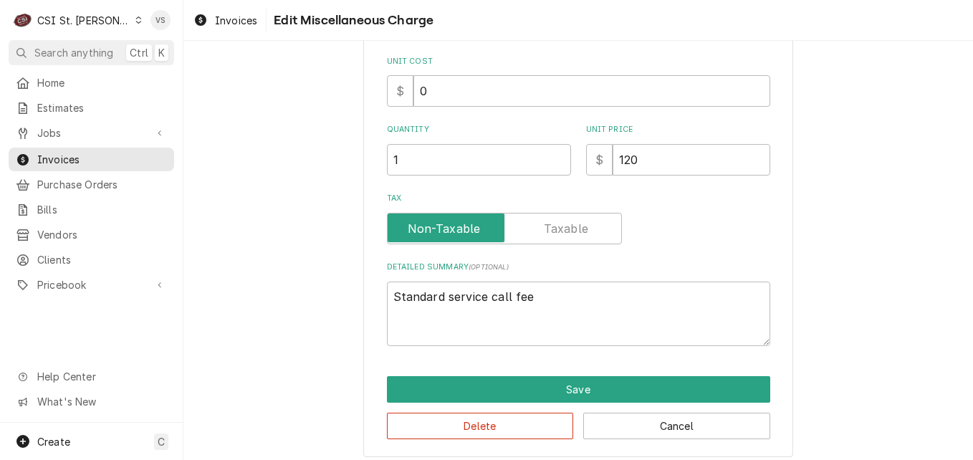
scroll to position [231, 0]
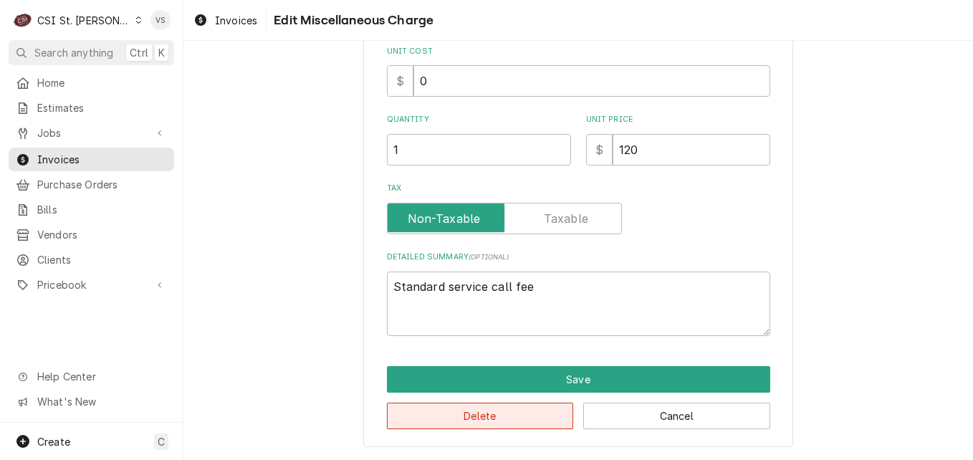
click at [483, 416] on button "Delete" at bounding box center [480, 416] width 187 height 27
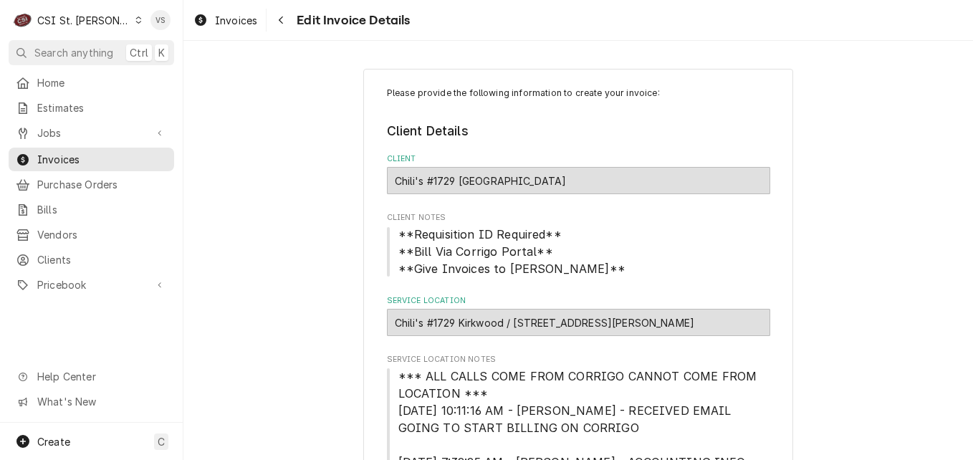
type textarea "x"
